Goal: Task Accomplishment & Management: Use online tool/utility

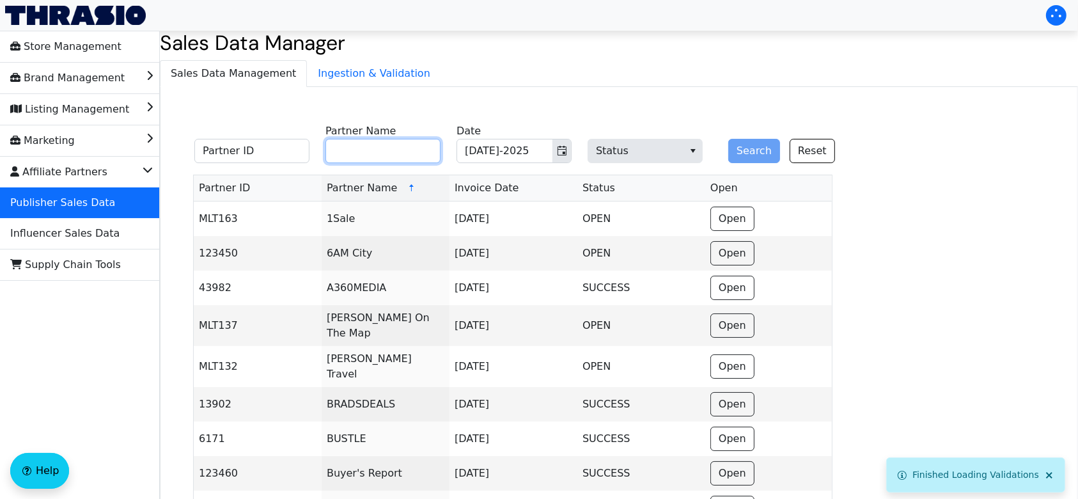
click at [423, 161] on input "Partner Name" at bounding box center [383, 151] width 115 height 24
type input "ddm"
click at [728, 139] on button "Search" at bounding box center [754, 151] width 52 height 24
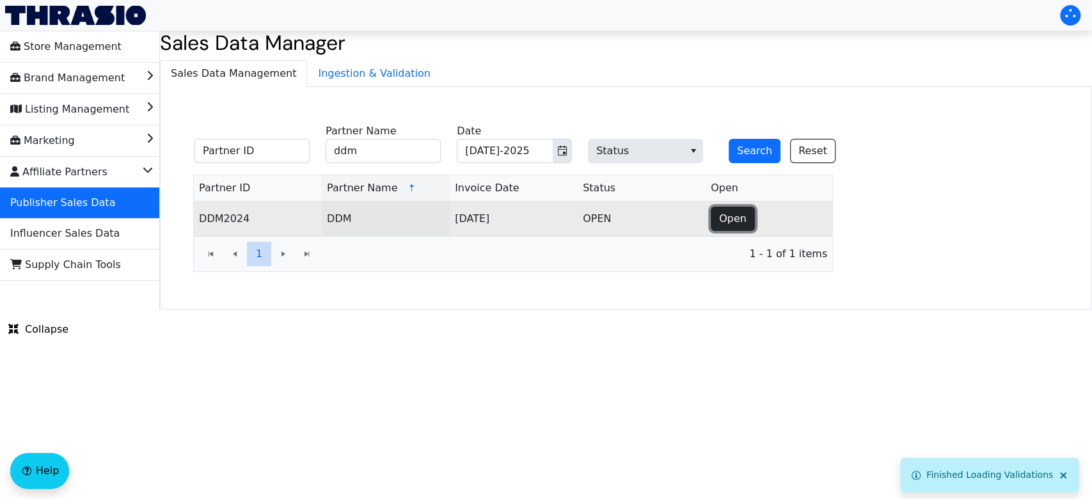
click at [745, 215] on button "Open" at bounding box center [733, 219] width 44 height 24
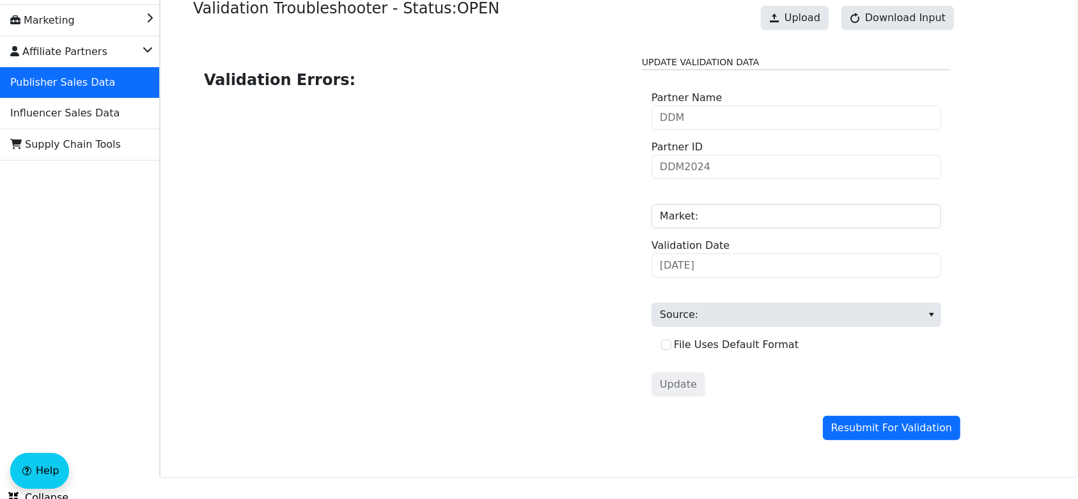
scroll to position [119, 0]
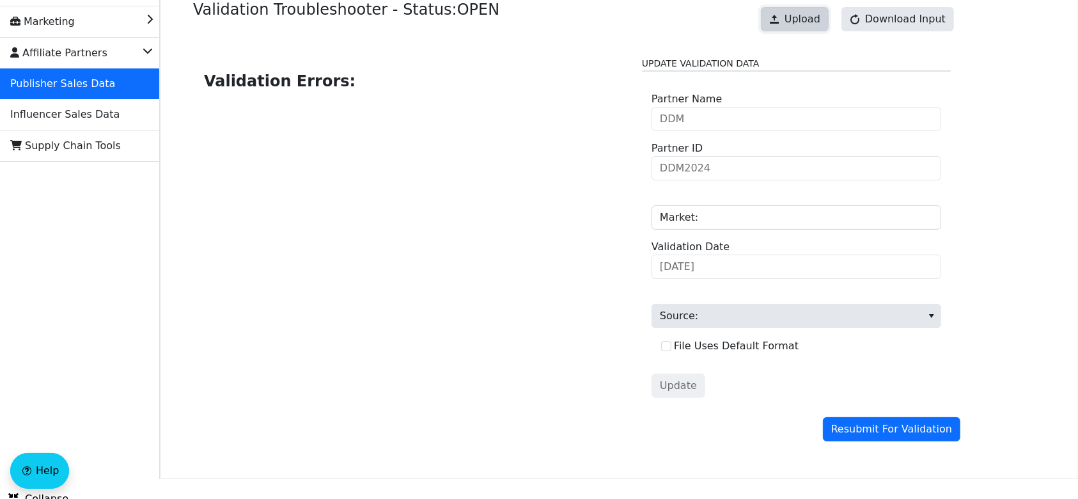
click at [810, 12] on span "Upload" at bounding box center [803, 19] width 36 height 15
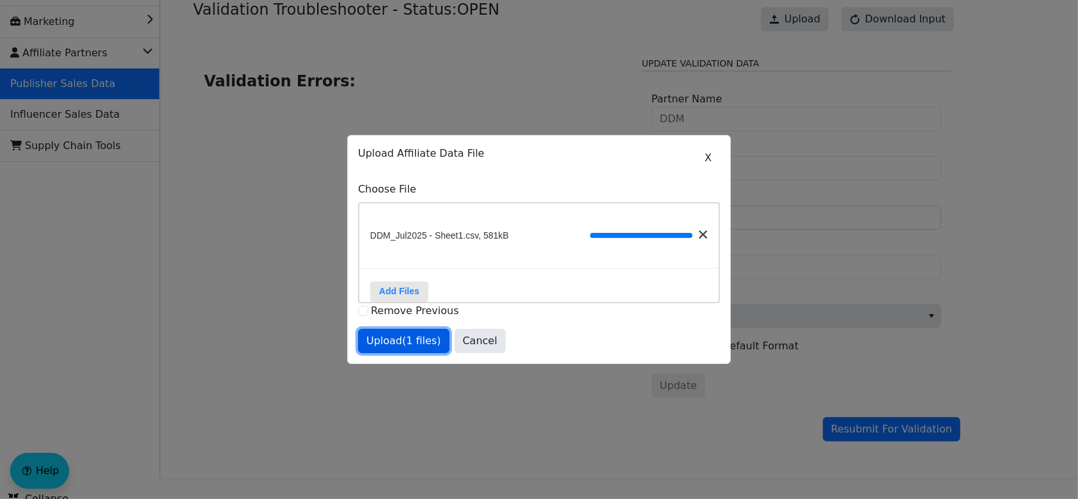
click at [416, 346] on span "Upload (1 files)" at bounding box center [403, 340] width 75 height 15
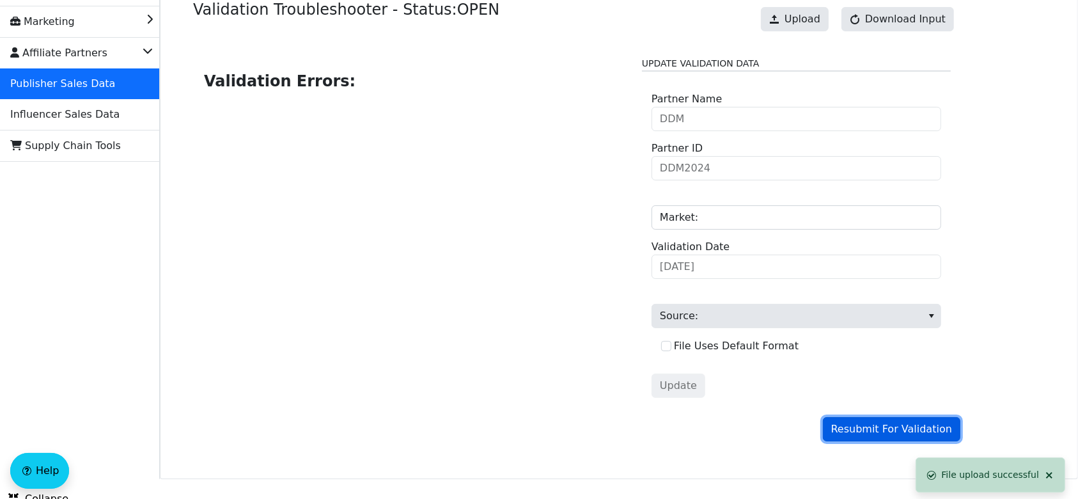
click at [867, 425] on span "Resubmit For Validation" at bounding box center [891, 428] width 121 height 15
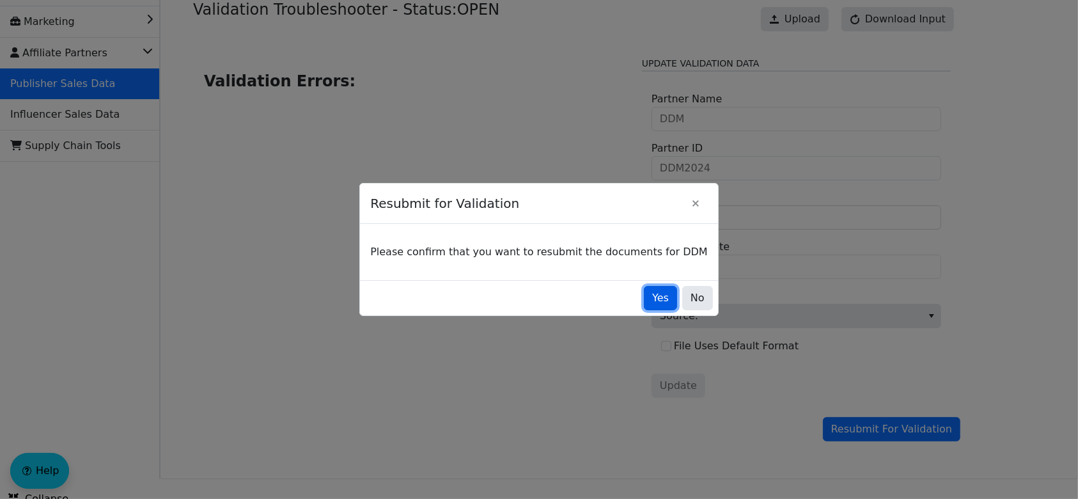
click at [644, 299] on button "Yes" at bounding box center [660, 298] width 33 height 24
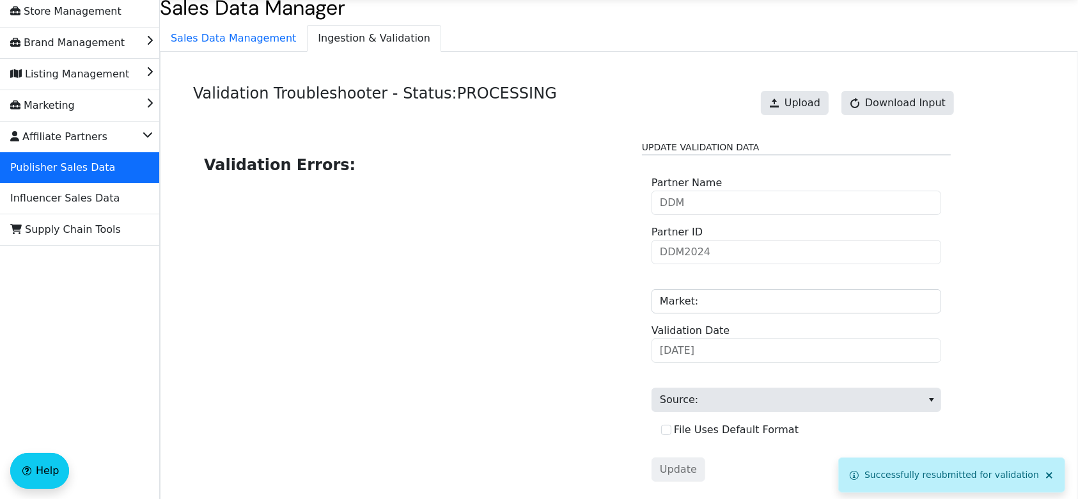
scroll to position [4, 0]
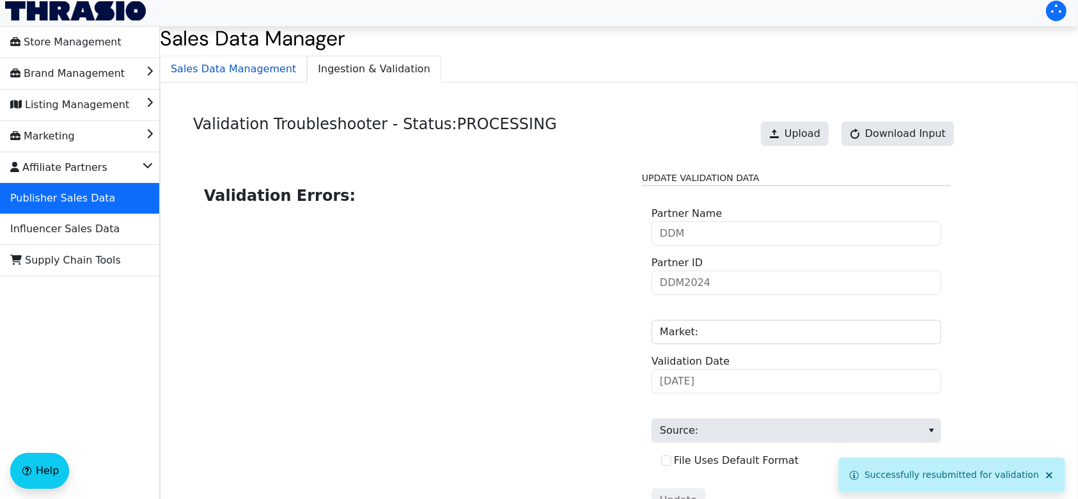
click at [264, 63] on span "Sales Data Management" at bounding box center [234, 69] width 146 height 26
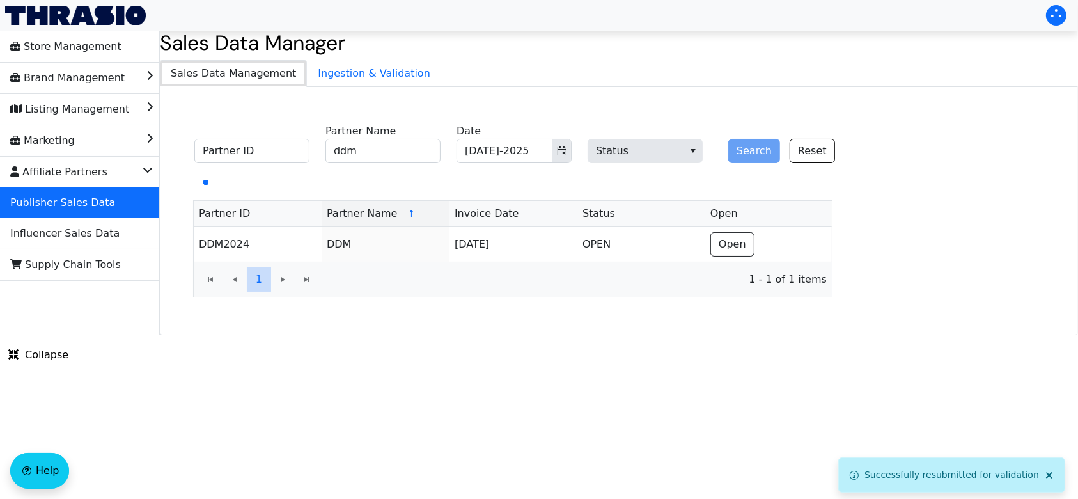
scroll to position [0, 0]
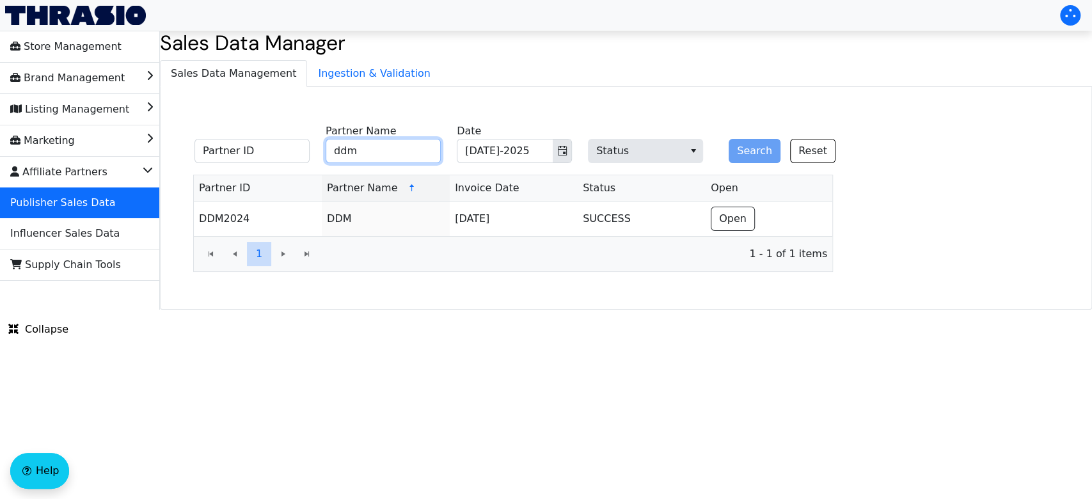
click at [378, 146] on input "ddm" at bounding box center [383, 151] width 115 height 24
type input "d"
type input "brainjolt"
click at [748, 146] on button "Search" at bounding box center [754, 151] width 52 height 24
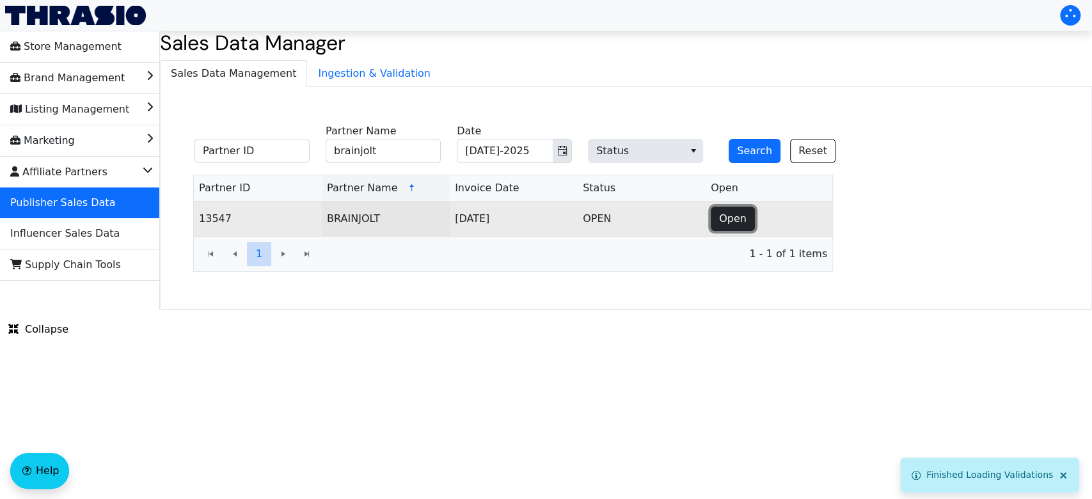
click at [725, 224] on span "Open" at bounding box center [732, 218] width 27 height 15
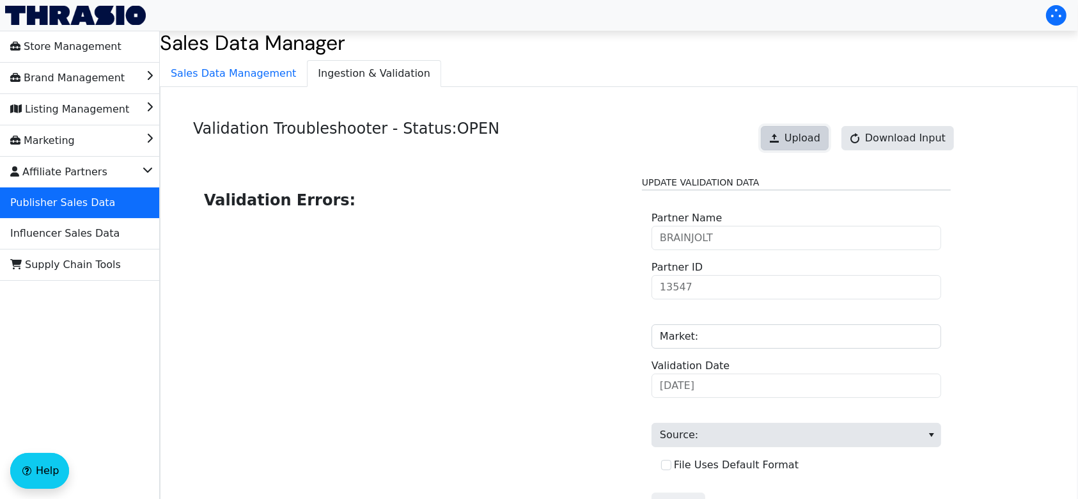
click at [794, 146] on button "Upload" at bounding box center [795, 138] width 68 height 24
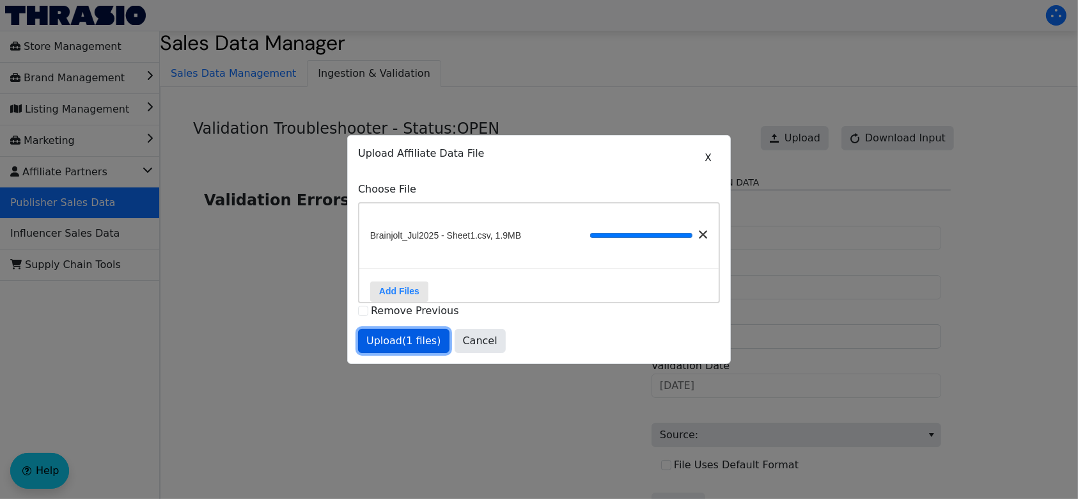
click at [402, 349] on span "Upload (1 files)" at bounding box center [403, 340] width 75 height 15
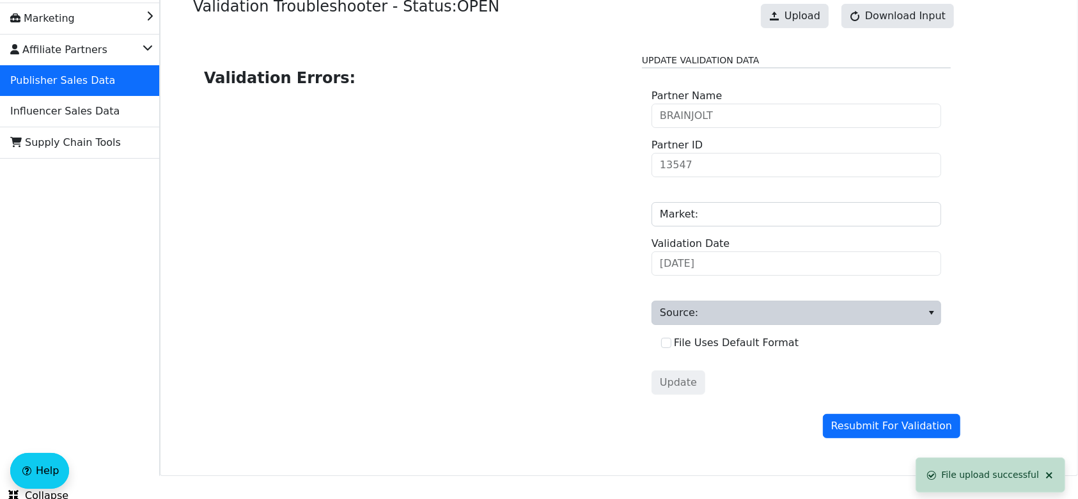
scroll to position [126, 0]
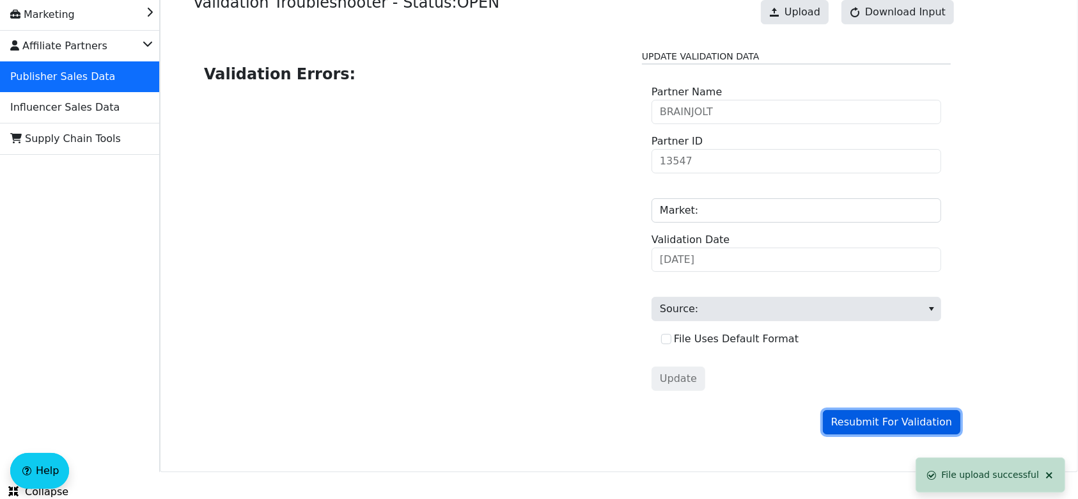
click at [869, 425] on span "Resubmit For Validation" at bounding box center [891, 421] width 121 height 15
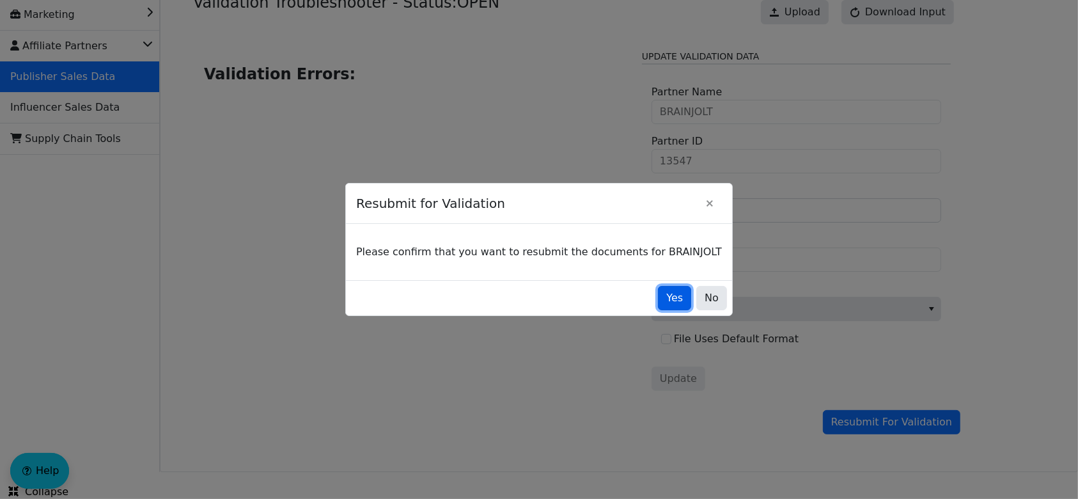
click at [666, 304] on span "Yes" at bounding box center [674, 297] width 17 height 15
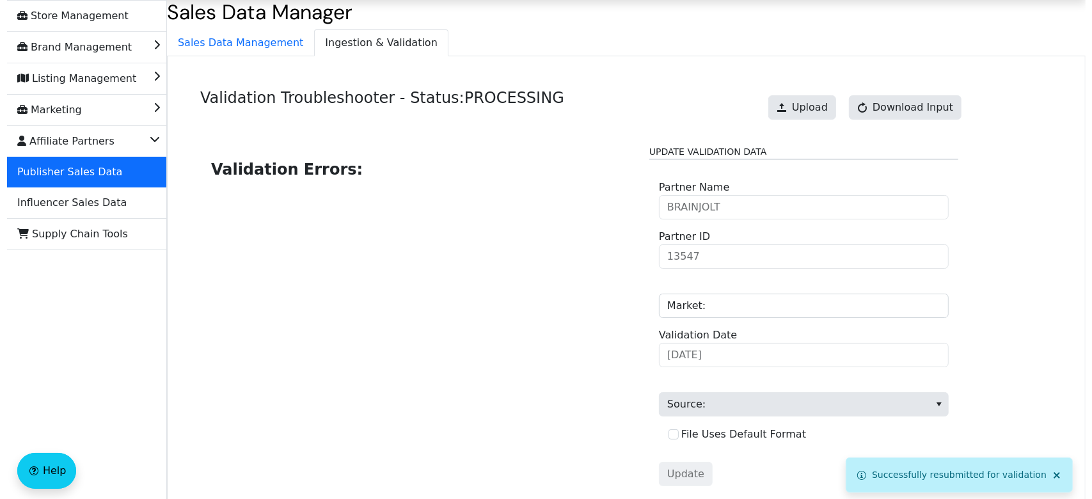
scroll to position [0, 0]
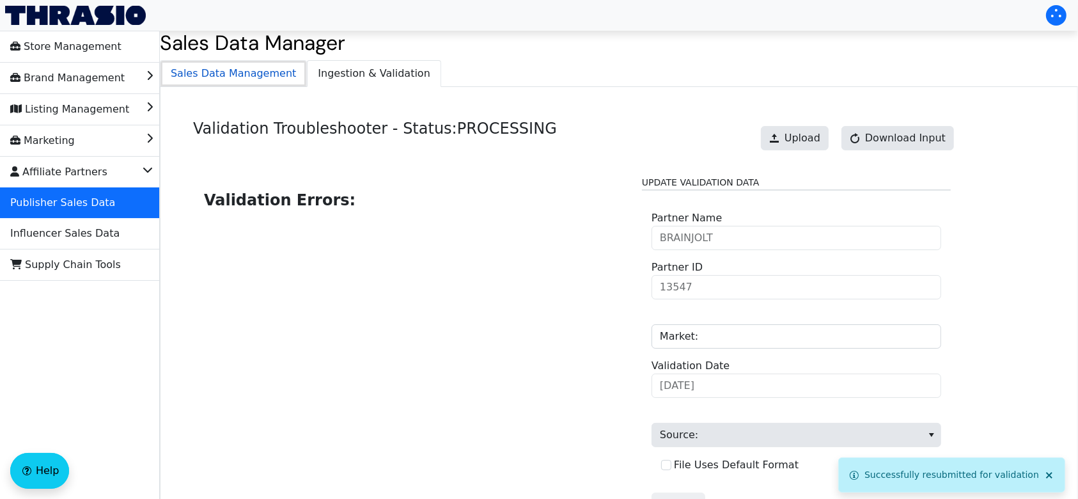
click at [267, 71] on span "Sales Data Management" at bounding box center [234, 74] width 146 height 26
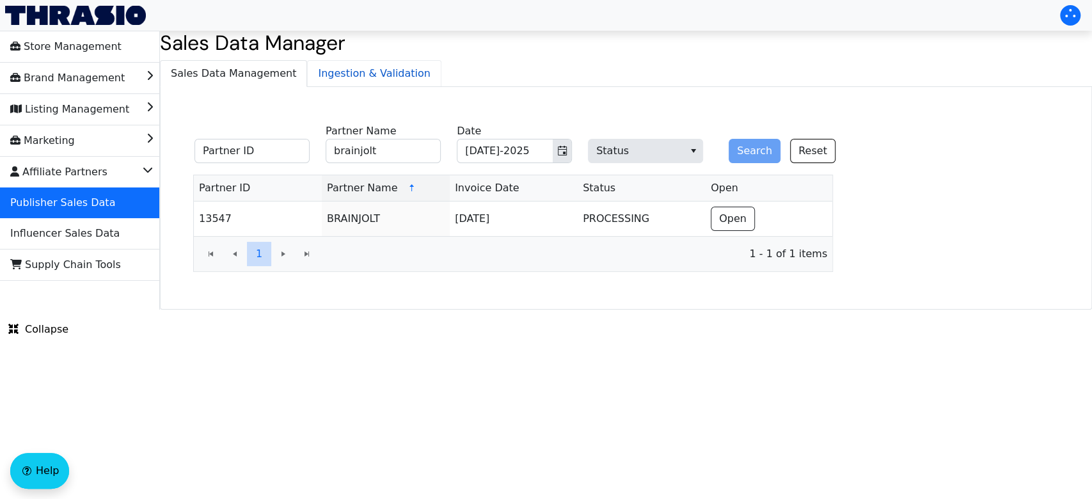
click at [324, 67] on span "Ingestion & Validation" at bounding box center [374, 74] width 133 height 26
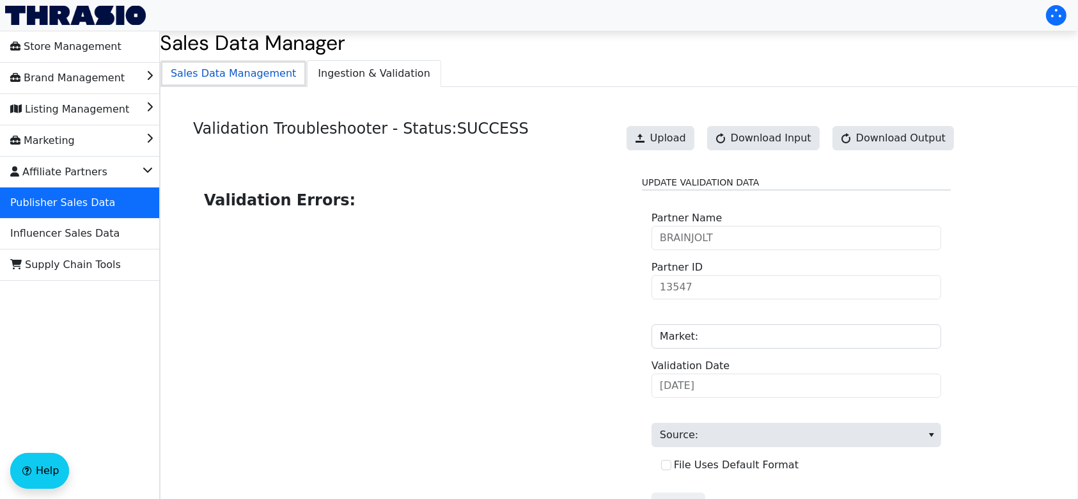
click at [228, 84] on span "Sales Data Management" at bounding box center [234, 74] width 146 height 26
